Goal: Task Accomplishment & Management: Manage account settings

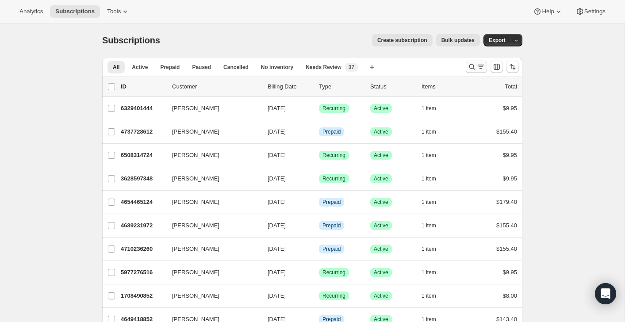
click at [475, 69] on icon "Search and filter results" at bounding box center [472, 66] width 9 height 9
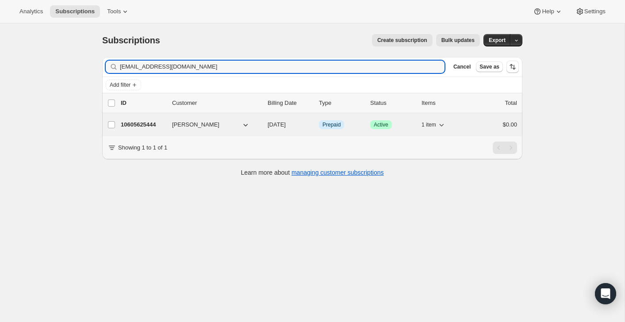
type input "[EMAIL_ADDRESS][DOMAIN_NAME]"
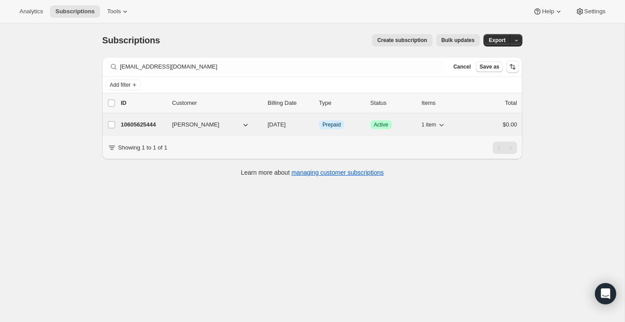
click at [483, 123] on div "$0.00" at bounding box center [495, 124] width 44 height 9
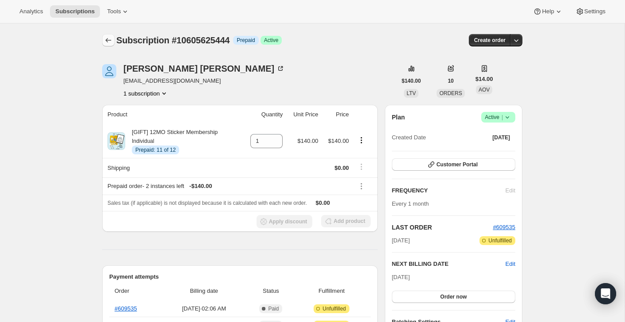
click at [110, 38] on icon "Subscriptions" at bounding box center [108, 40] width 9 height 9
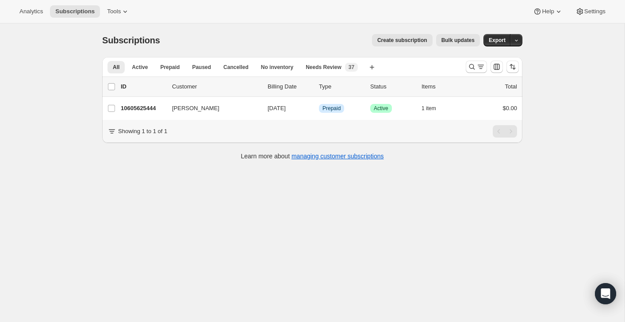
click at [478, 58] on div at bounding box center [492, 67] width 60 height 18
click at [475, 65] on icon "Search and filter results" at bounding box center [472, 66] width 9 height 9
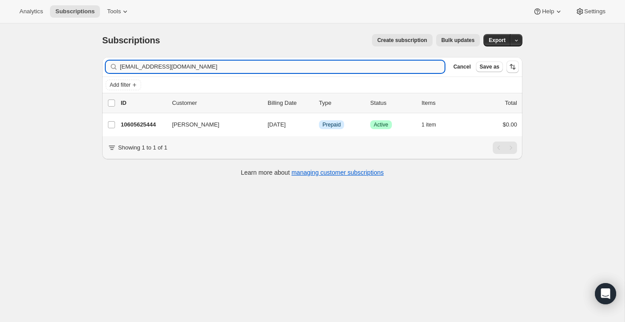
click at [418, 67] on input "[EMAIL_ADDRESS][DOMAIN_NAME]" at bounding box center [282, 67] width 325 height 12
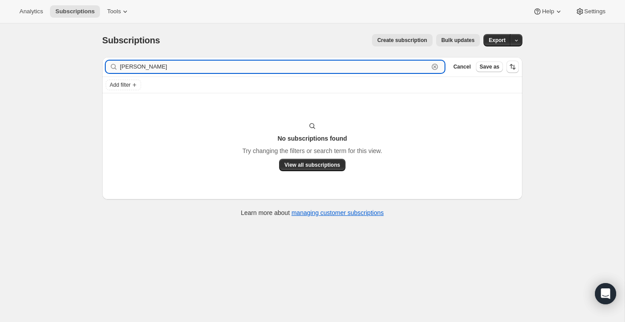
click at [165, 62] on input "[PERSON_NAME]" at bounding box center [274, 67] width 309 height 12
paste input "[EMAIL_ADDRESS][DOMAIN_NAME]"
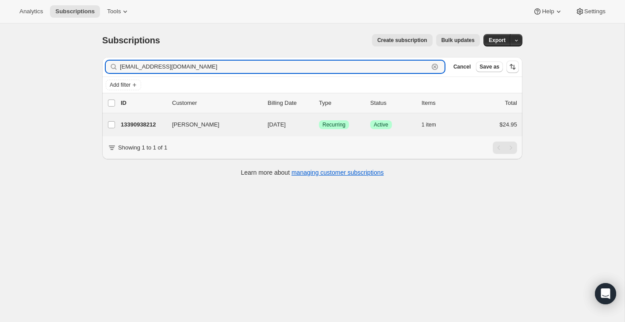
type input "[EMAIL_ADDRESS][DOMAIN_NAME]"
click at [495, 134] on div "[PERSON_NAME] 13390938212 [PERSON_NAME] [DATE] Success Recurring Success Active…" at bounding box center [312, 124] width 420 height 23
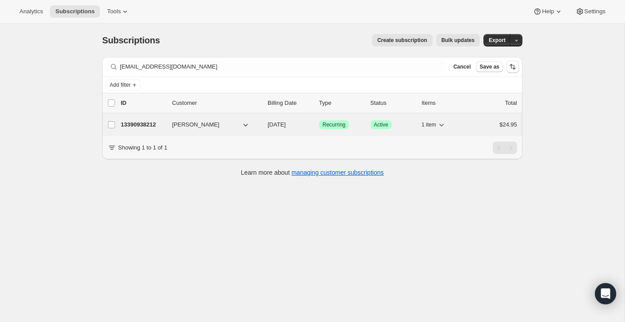
click at [493, 128] on div "$24.95" at bounding box center [495, 124] width 44 height 9
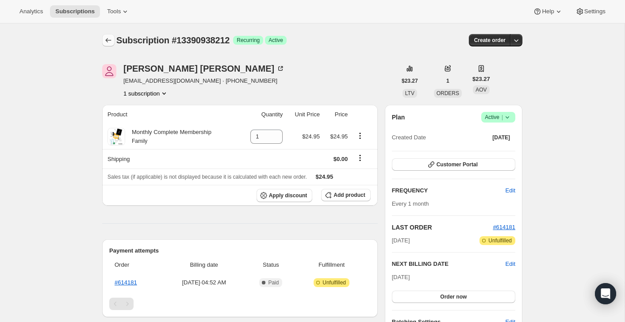
click at [110, 40] on icon "Subscriptions" at bounding box center [108, 40] width 9 height 9
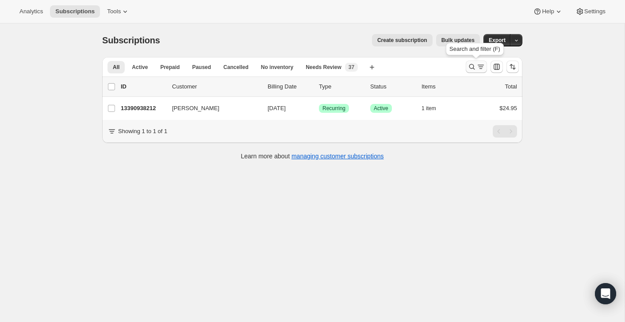
click at [480, 65] on icon "Search and filter results" at bounding box center [480, 66] width 9 height 9
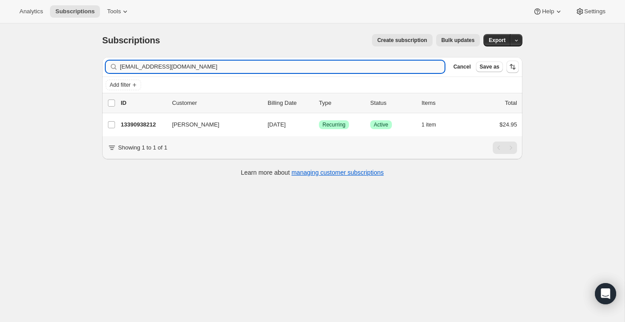
click at [412, 66] on input "[EMAIL_ADDRESS][DOMAIN_NAME]" at bounding box center [282, 67] width 325 height 12
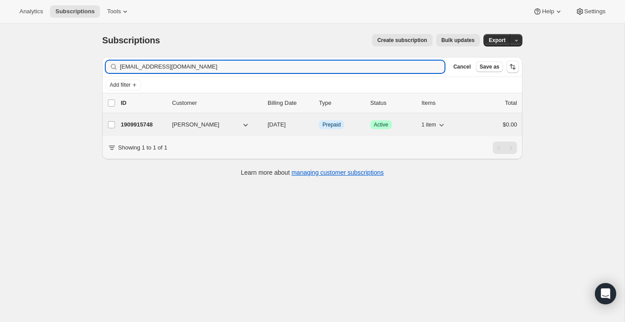
type input "[EMAIL_ADDRESS][DOMAIN_NAME]"
click at [480, 120] on div "1909915748 [PERSON_NAME] [DATE] Info Prepaid Success Active 1 item $0.00" at bounding box center [319, 125] width 396 height 12
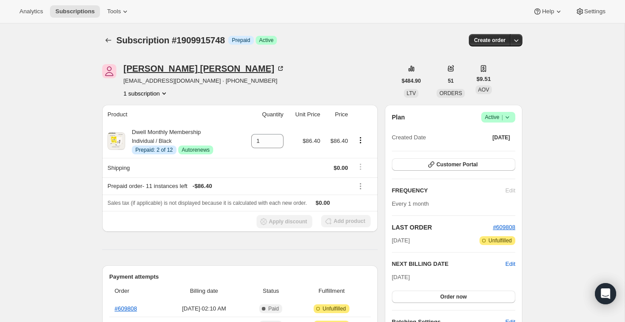
click at [278, 70] on icon at bounding box center [280, 68] width 4 height 4
click at [361, 141] on icon "Product actions" at bounding box center [360, 140] width 9 height 9
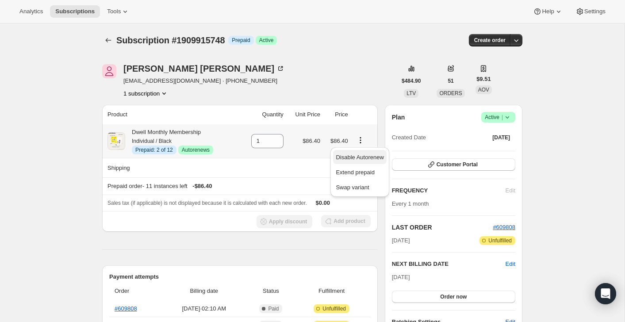
click at [362, 159] on span "Disable Autorenew" at bounding box center [360, 157] width 48 height 7
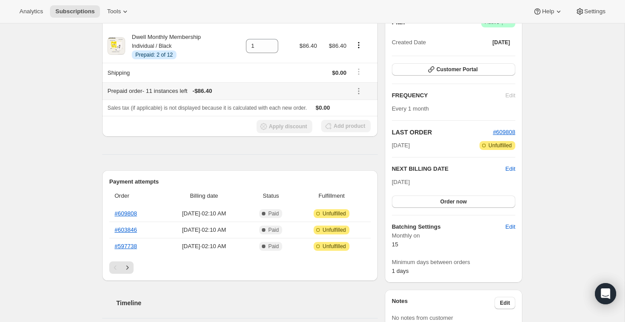
scroll to position [142, 0]
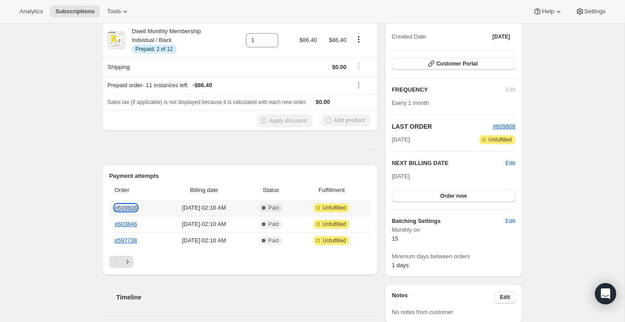
click at [135, 206] on link "#609808" at bounding box center [126, 207] width 23 height 7
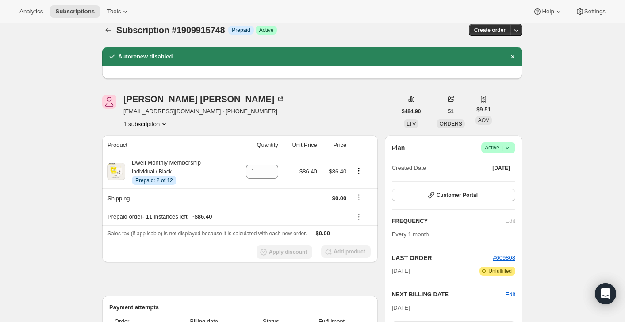
scroll to position [0, 0]
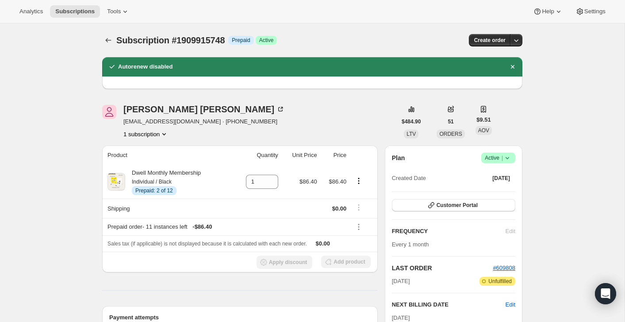
click at [498, 162] on span "Success Active |" at bounding box center [498, 158] width 34 height 11
click at [497, 193] on span "Cancel subscription" at bounding box center [496, 190] width 50 height 7
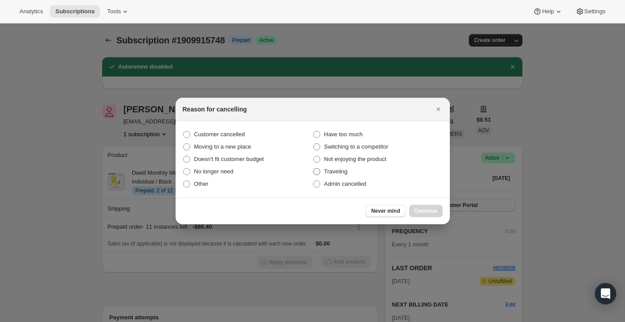
click at [398, 176] on label "Traveling" at bounding box center [378, 171] width 130 height 12
click at [314, 169] on input "Traveling" at bounding box center [313, 168] width 0 height 0
radio input "true"
click at [403, 186] on label "Admin cancelled" at bounding box center [378, 184] width 130 height 12
click at [314, 181] on input "Admin cancelled" at bounding box center [313, 181] width 0 height 0
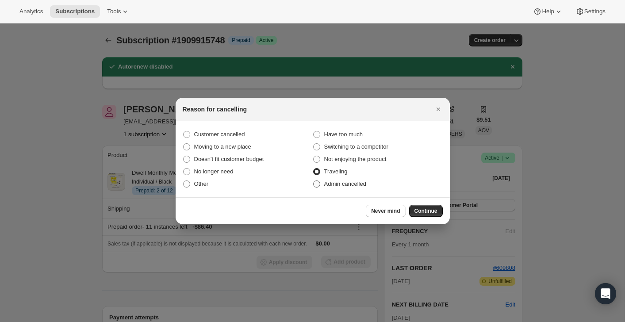
radio input "true"
radio input "false"
click at [426, 203] on div "Never mind Continue" at bounding box center [313, 210] width 274 height 27
click at [426, 207] on button "Continue" at bounding box center [426, 211] width 34 height 12
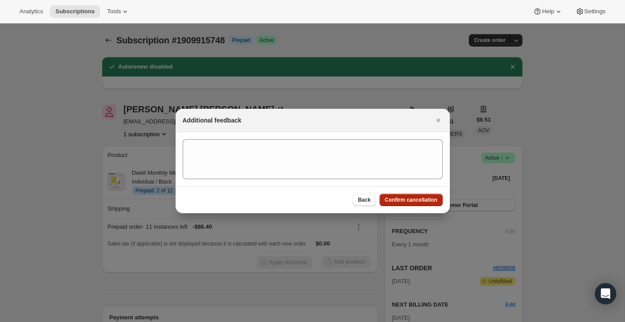
click at [426, 196] on span "Confirm cancellation" at bounding box center [411, 199] width 53 height 7
